Goal: Find specific page/section: Find specific page/section

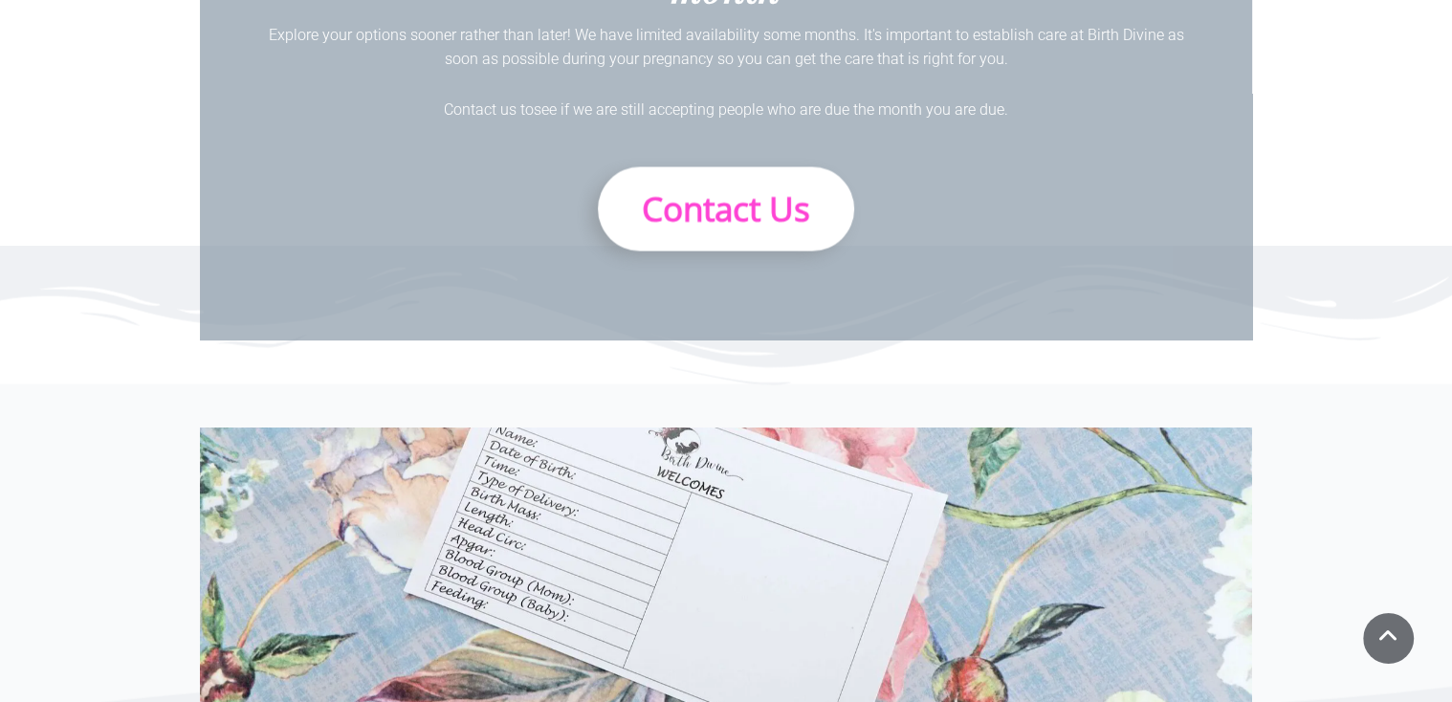
scroll to position [3288, 0]
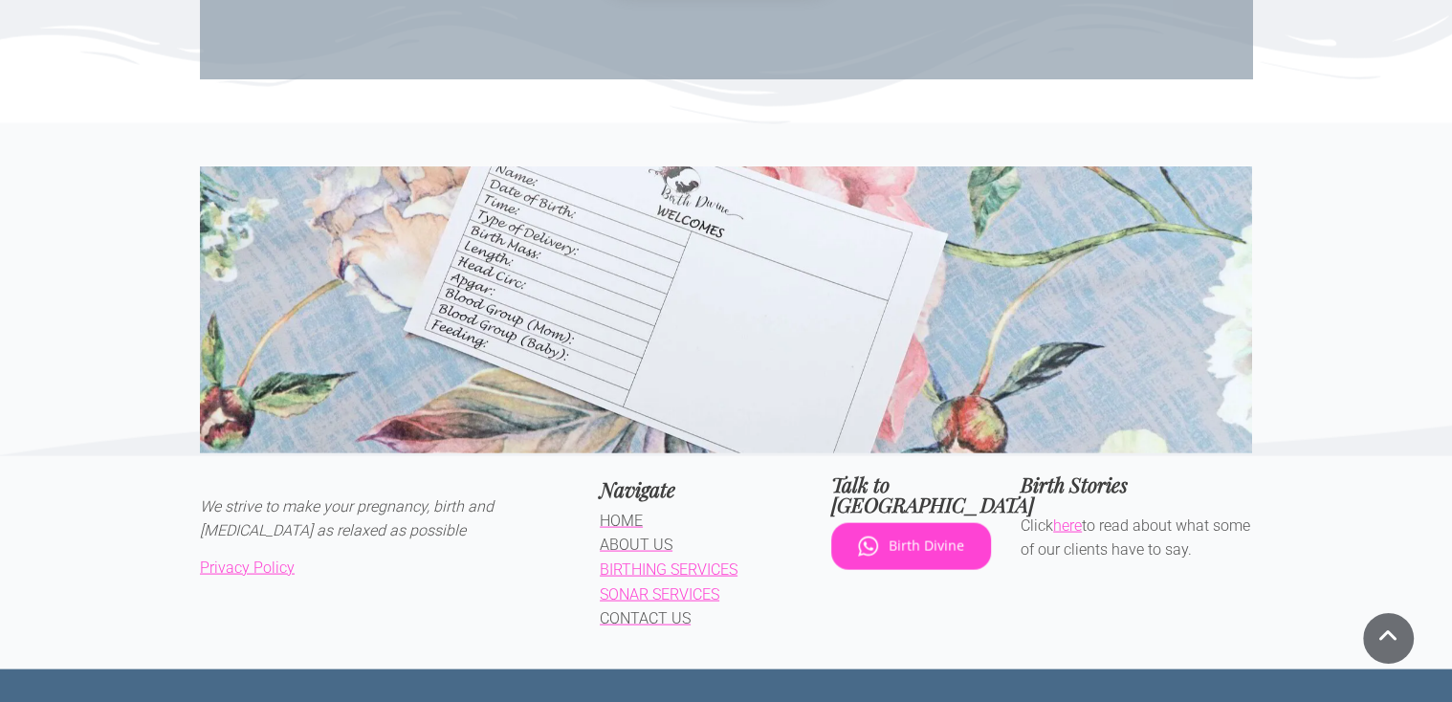
click at [628, 536] on span "ABOUT US" at bounding box center [636, 545] width 73 height 18
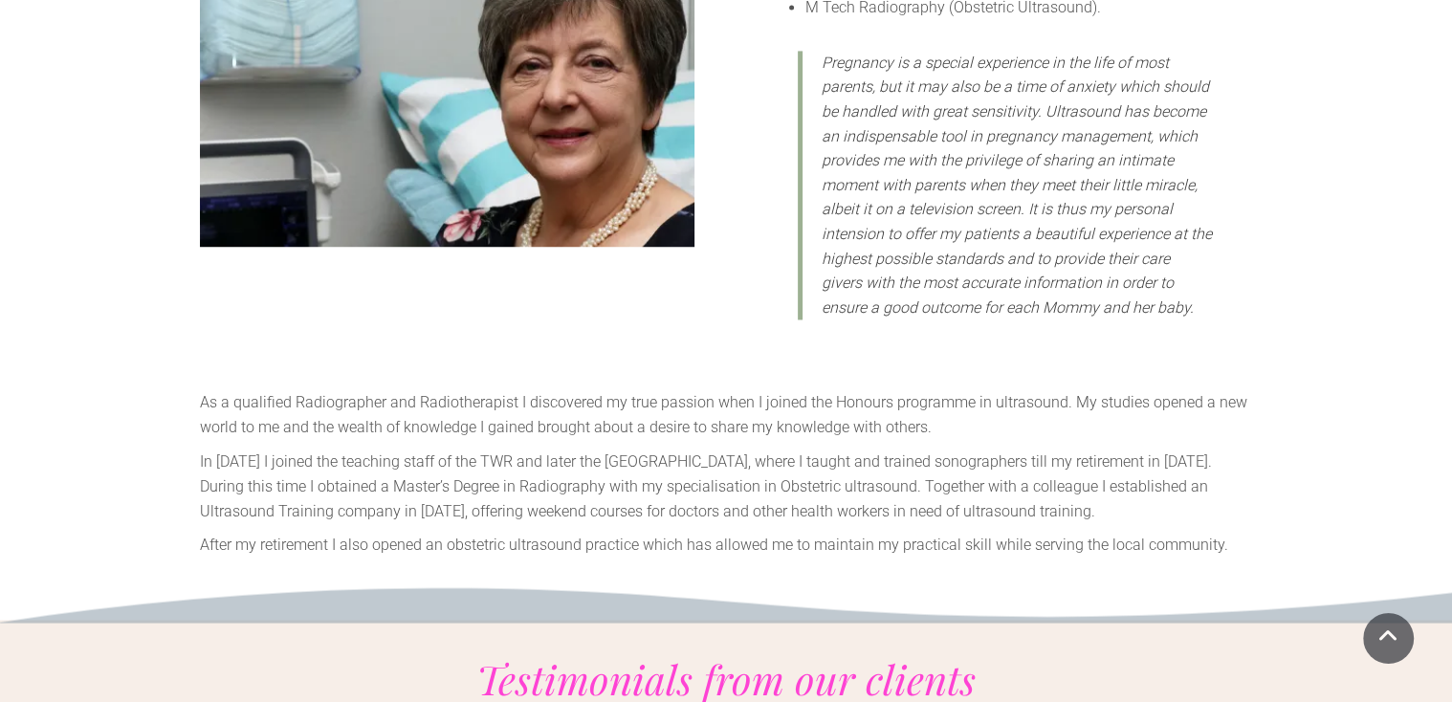
scroll to position [2788, 0]
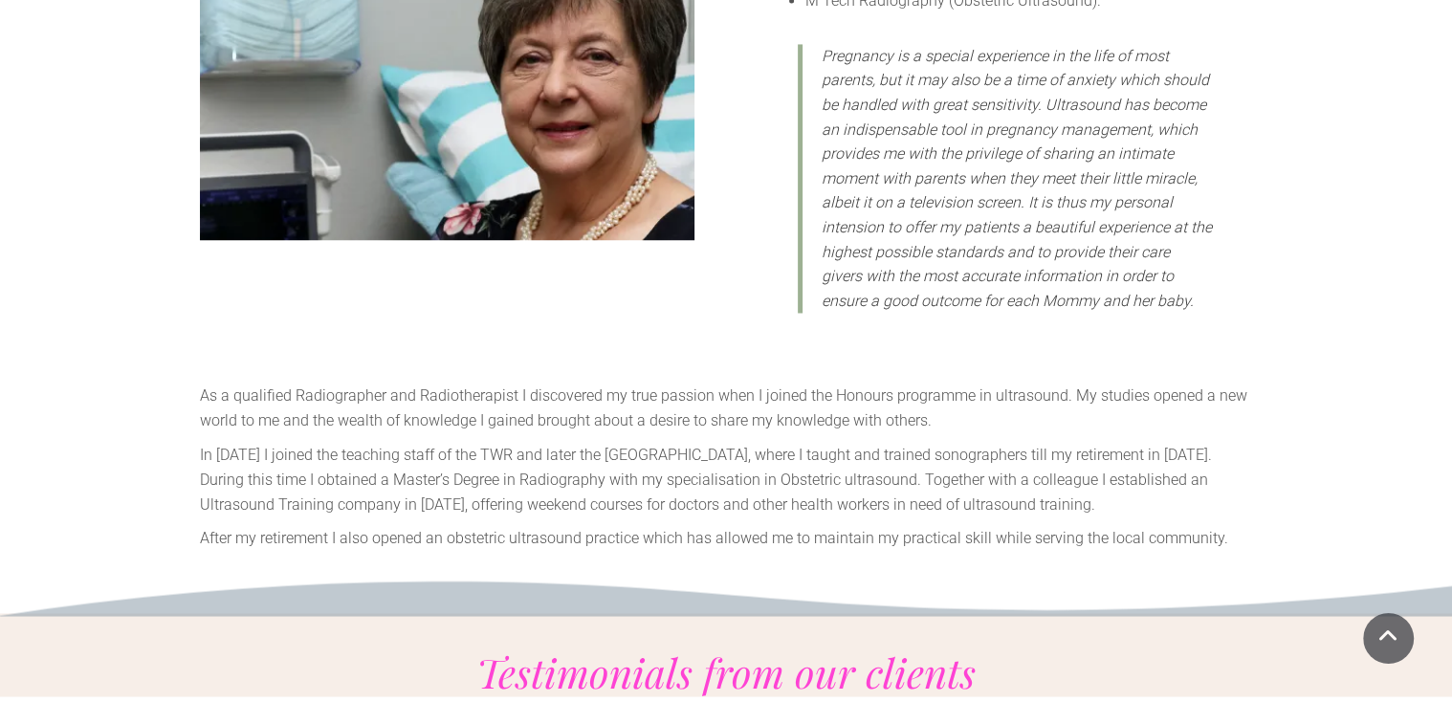
click at [735, 571] on icon at bounding box center [726, 593] width 1452 height 45
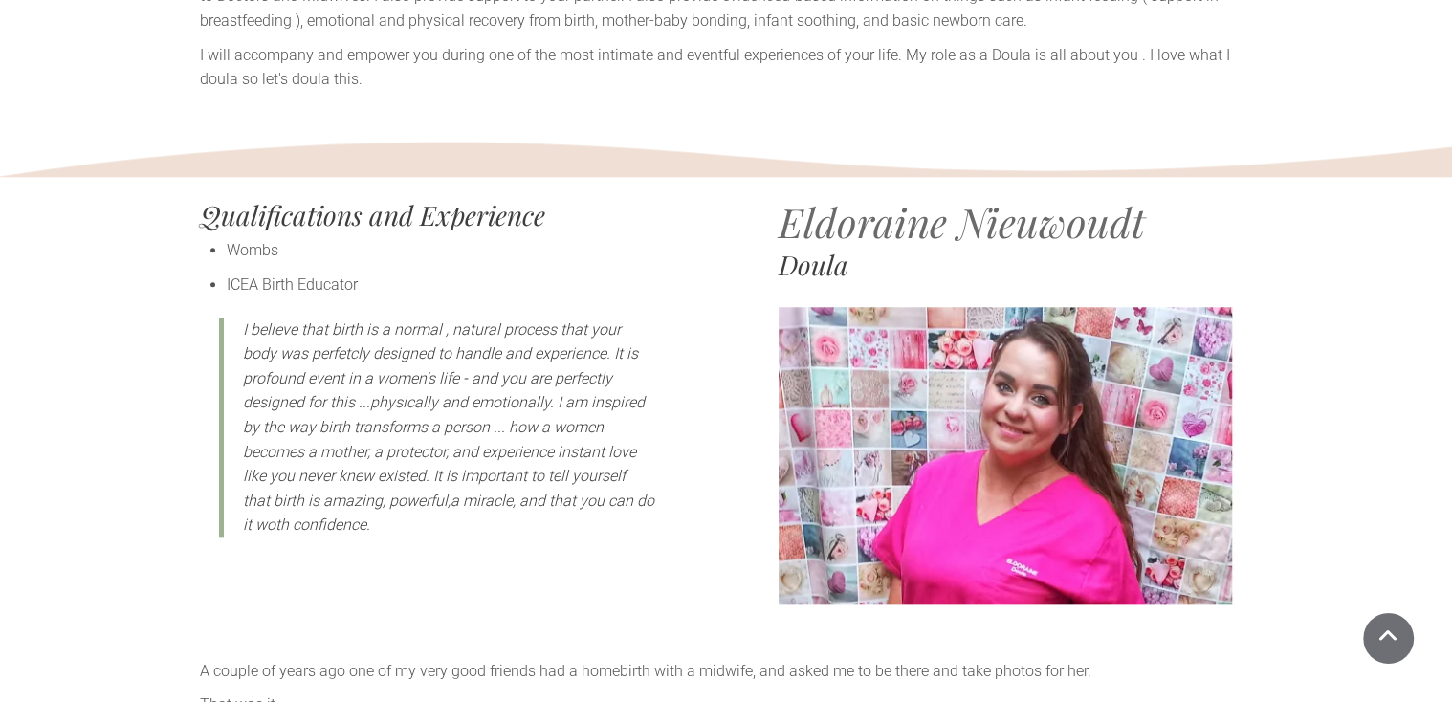
scroll to position [0, 0]
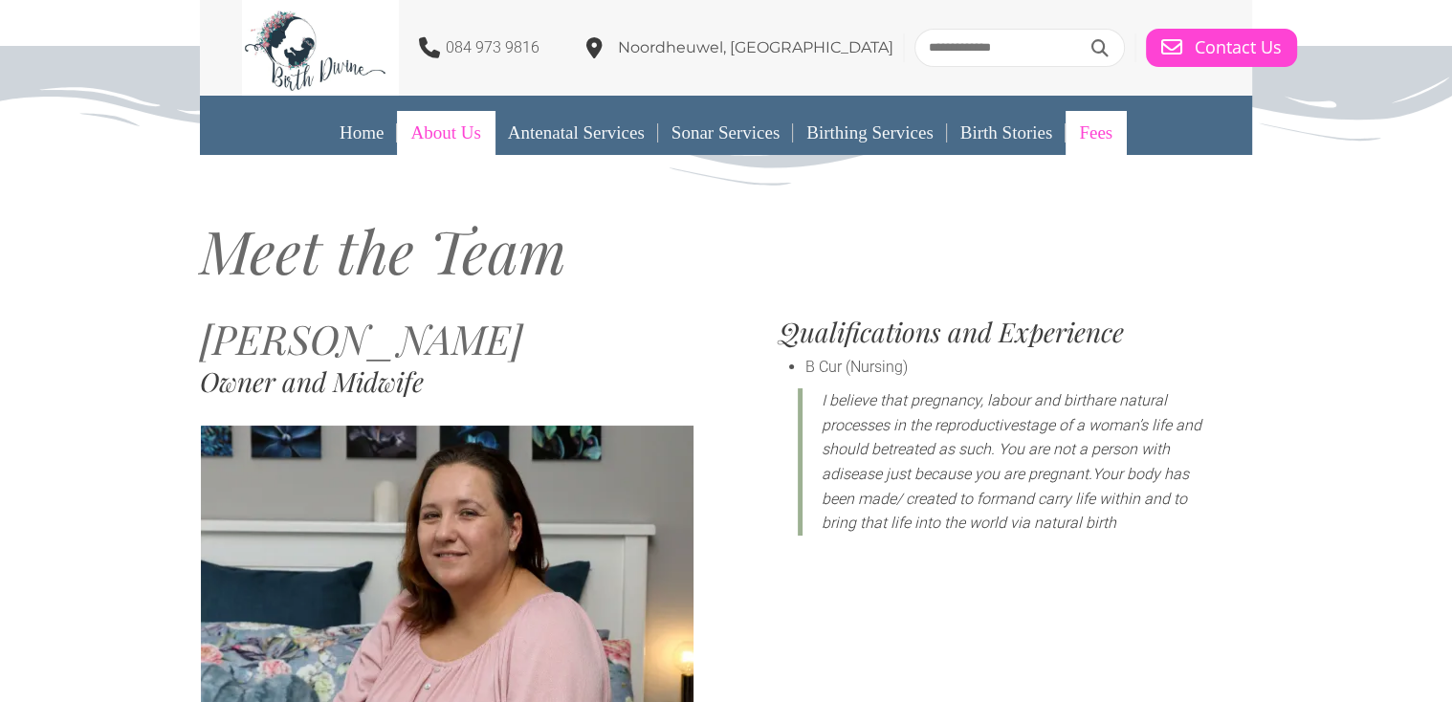
click at [1107, 130] on link "Fees" at bounding box center [1095, 133] width 60 height 44
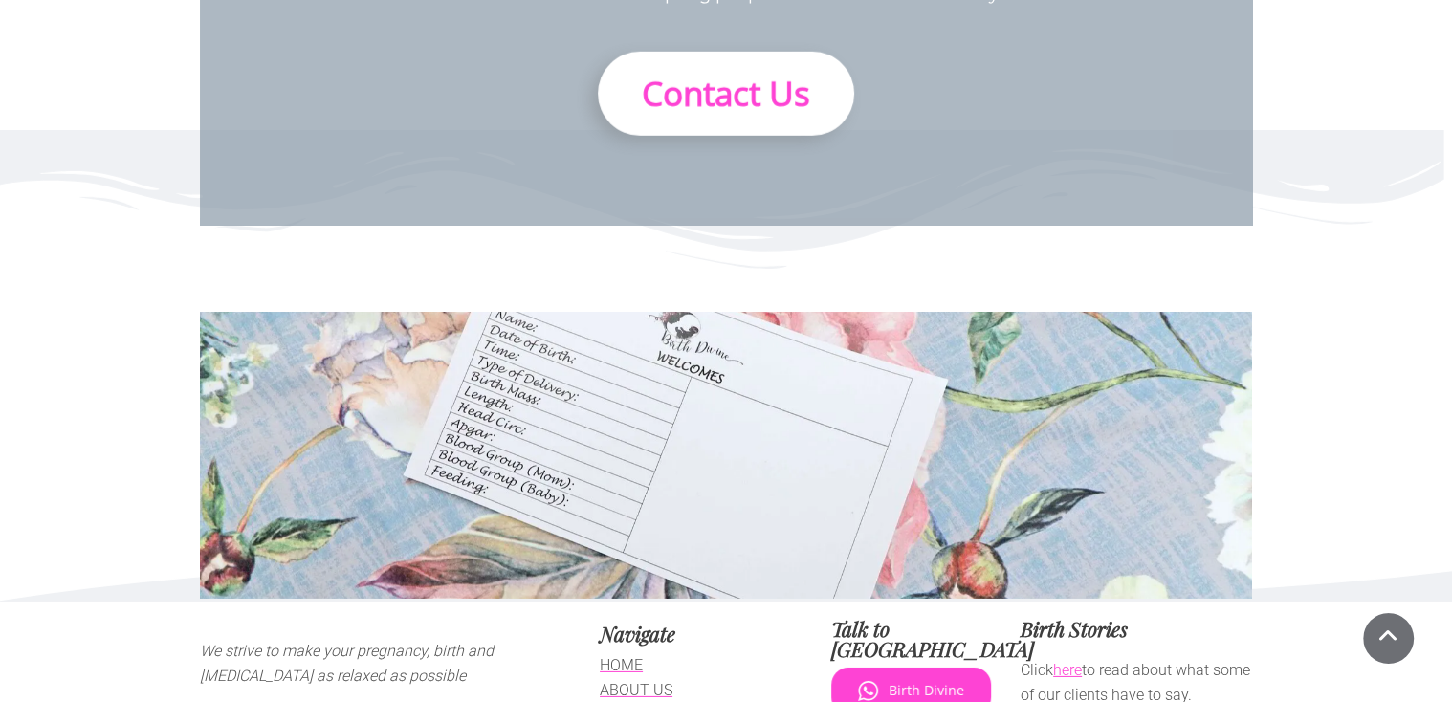
scroll to position [5367, 0]
